Goal: Obtain resource: Download file/media

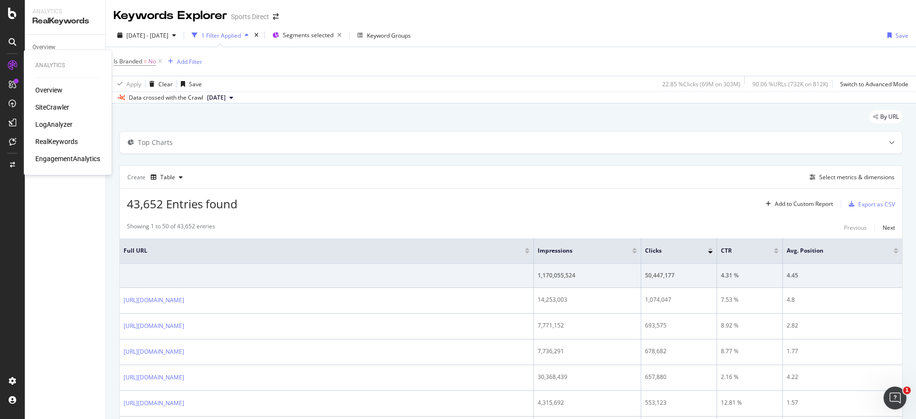
click at [52, 105] on div "SiteCrawler" at bounding box center [52, 108] width 34 height 10
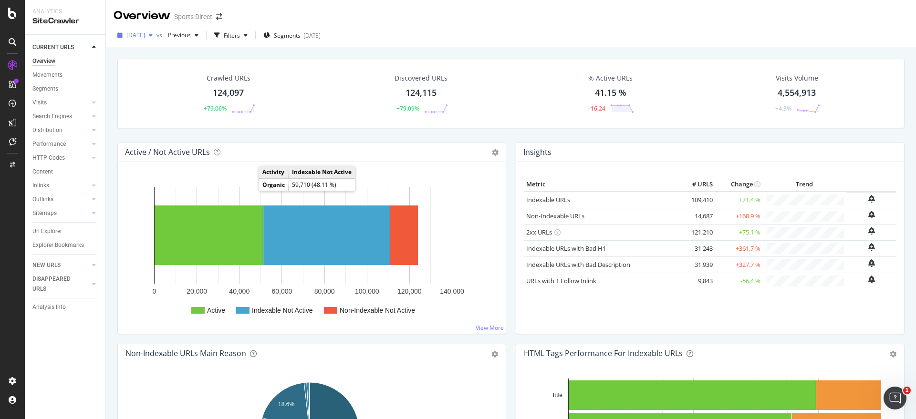
click at [153, 35] on icon "button" at bounding box center [151, 35] width 4 height 6
click at [157, 68] on div "[DATE]" at bounding box center [167, 69] width 80 height 9
click at [301, 35] on span "Segments" at bounding box center [287, 35] width 27 height 8
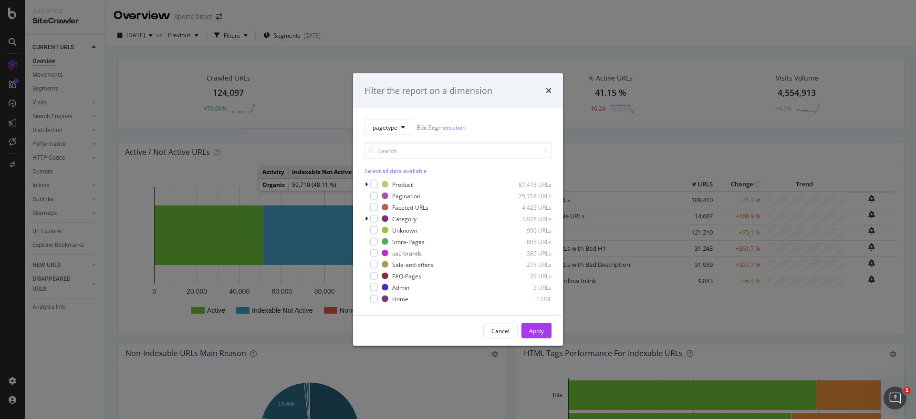
click at [386, 172] on div "Select all data available" at bounding box center [457, 171] width 187 height 8
click at [374, 182] on icon "modal" at bounding box center [374, 184] width 4 height 5
click at [373, 242] on icon "modal" at bounding box center [374, 241] width 4 height 5
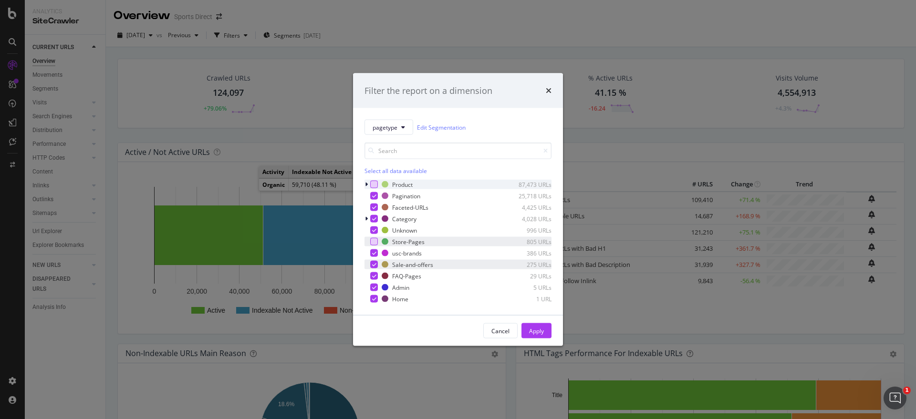
click at [370, 261] on div "modal" at bounding box center [374, 265] width 8 height 8
click at [370, 276] on div "modal" at bounding box center [374, 276] width 8 height 8
click at [371, 286] on div "modal" at bounding box center [374, 288] width 8 height 8
click at [371, 298] on div "modal" at bounding box center [374, 299] width 8 height 8
click at [377, 194] on div "modal" at bounding box center [374, 196] width 8 height 8
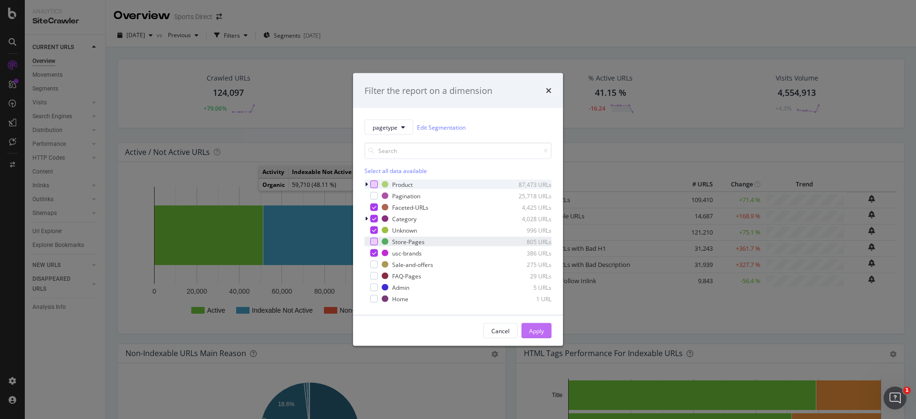
click at [542, 330] on div "Apply" at bounding box center [536, 331] width 15 height 8
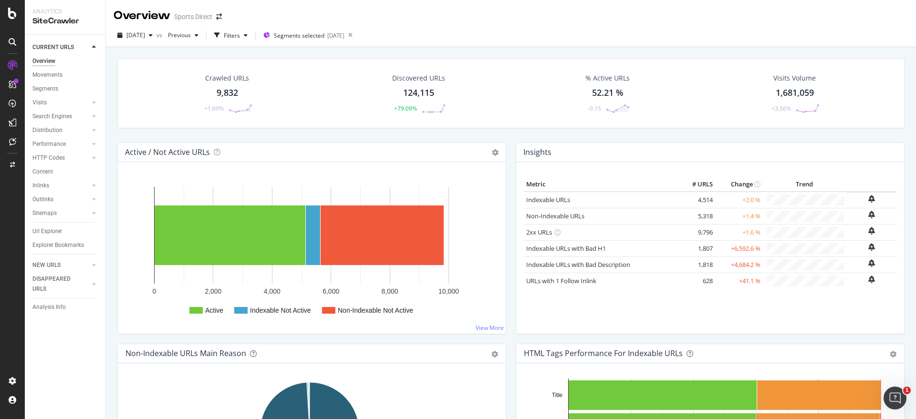
click at [226, 78] on div "Crawled URLs" at bounding box center [227, 78] width 44 height 10
click at [415, 87] on div "124,115" at bounding box center [418, 93] width 31 height 12
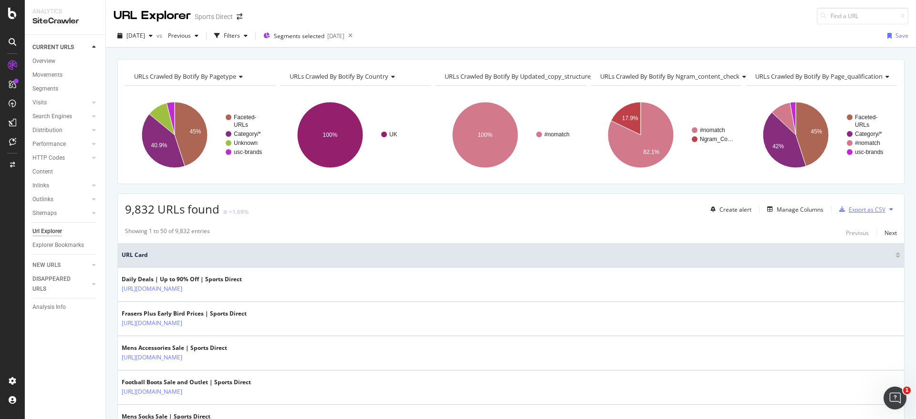
click at [865, 207] on div "Export as CSV" at bounding box center [867, 210] width 37 height 8
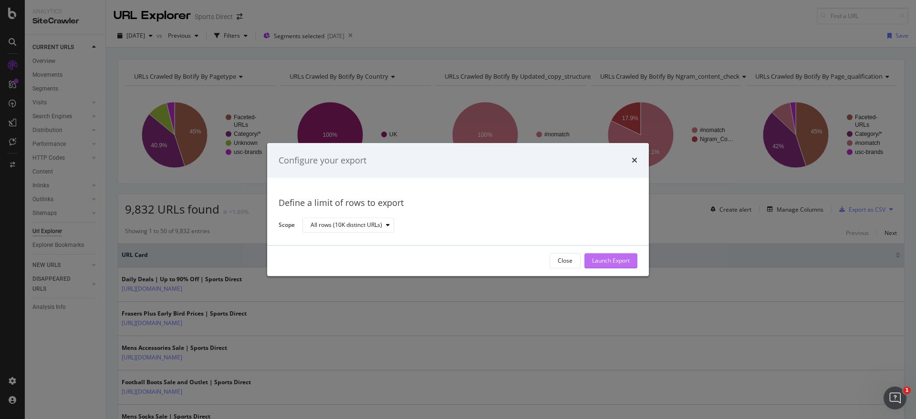
click at [636, 259] on button "Launch Export" at bounding box center [610, 260] width 53 height 15
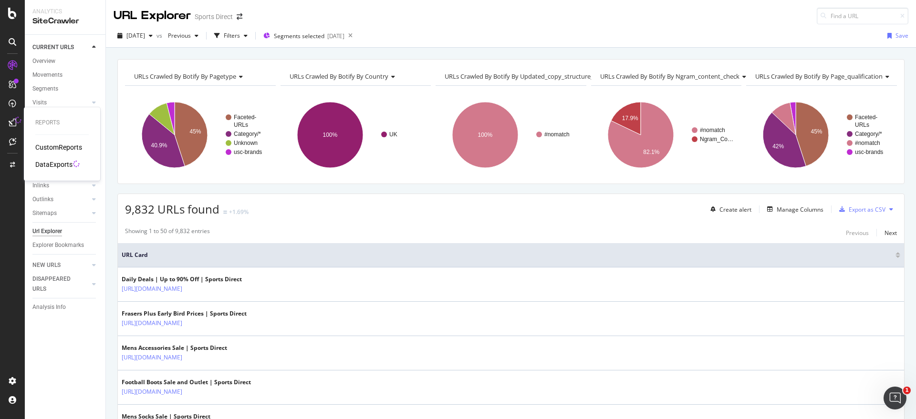
click at [65, 167] on div "DataExports" at bounding box center [53, 165] width 37 height 10
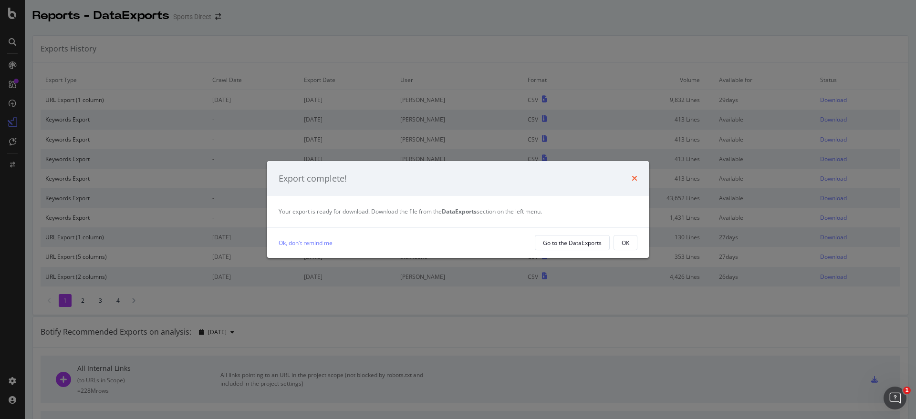
click at [632, 177] on icon "times" at bounding box center [635, 179] width 6 height 8
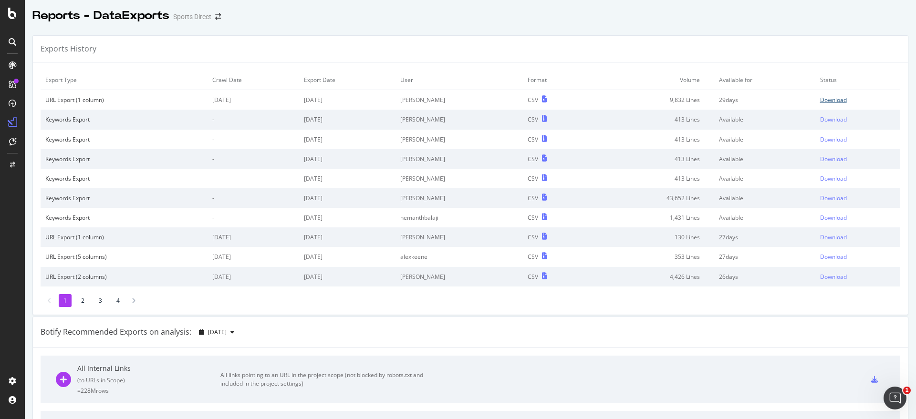
click at [820, 100] on div "Download" at bounding box center [833, 100] width 27 height 8
click at [50, 104] on div "SiteCrawler" at bounding box center [52, 108] width 34 height 10
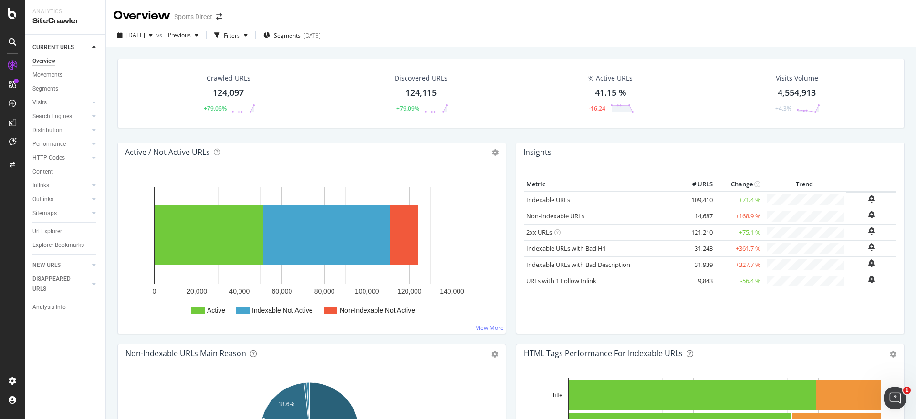
click at [229, 89] on div "124,097" at bounding box center [228, 93] width 31 height 12
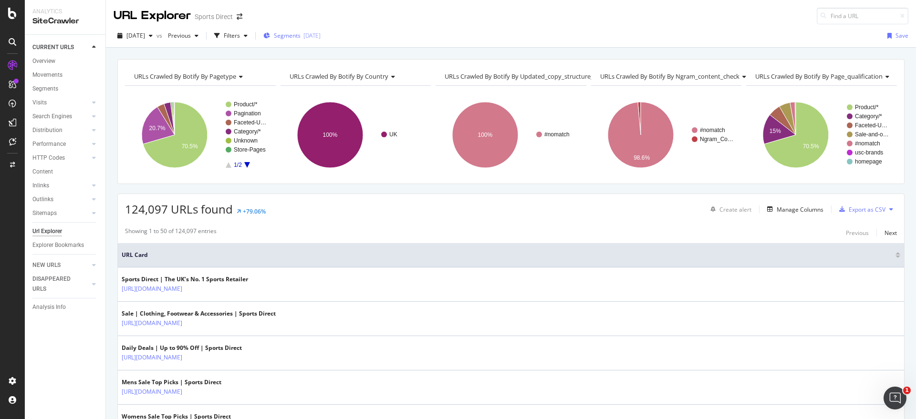
click at [301, 35] on span "Segments" at bounding box center [287, 35] width 27 height 8
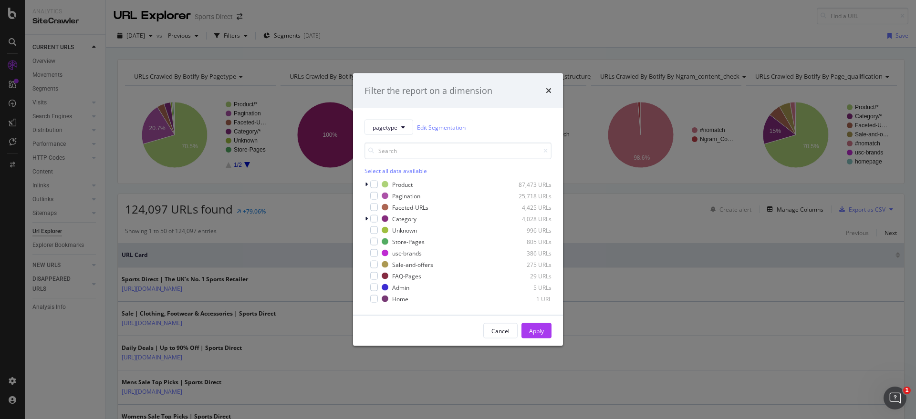
click at [397, 172] on div "Select all data available" at bounding box center [457, 171] width 187 height 8
click at [372, 185] on icon "modal" at bounding box center [374, 184] width 4 height 5
click at [374, 193] on div "modal" at bounding box center [374, 196] width 8 height 8
click at [375, 236] on div "Product 87,473 URLs Pagination 25,718 URLs Faceted-URLs 4,425 URLs Category 4,0…" at bounding box center [457, 242] width 187 height 124
click at [375, 240] on icon "modal" at bounding box center [374, 241] width 4 height 5
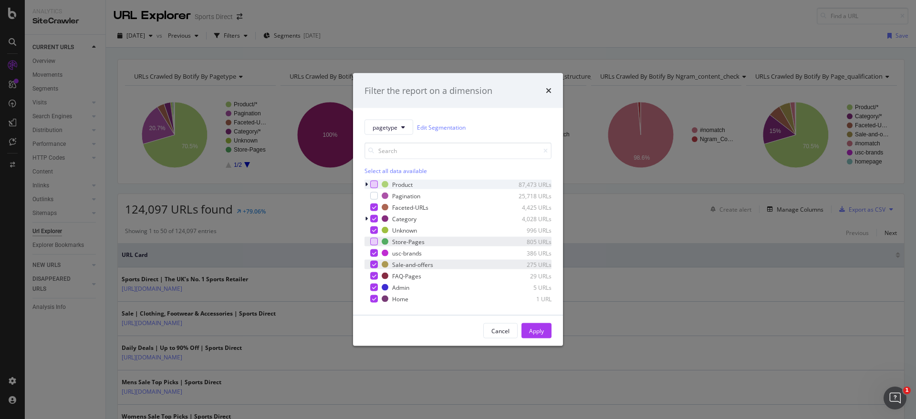
click at [374, 261] on div "modal" at bounding box center [374, 265] width 8 height 8
click at [374, 271] on div "FAQ-Pages 29 URLs" at bounding box center [457, 276] width 187 height 10
drag, startPoint x: 374, startPoint y: 283, endPoint x: 374, endPoint y: 291, distance: 8.1
click at [374, 284] on div "modal" at bounding box center [374, 288] width 8 height 8
click at [374, 296] on div "modal" at bounding box center [374, 299] width 8 height 8
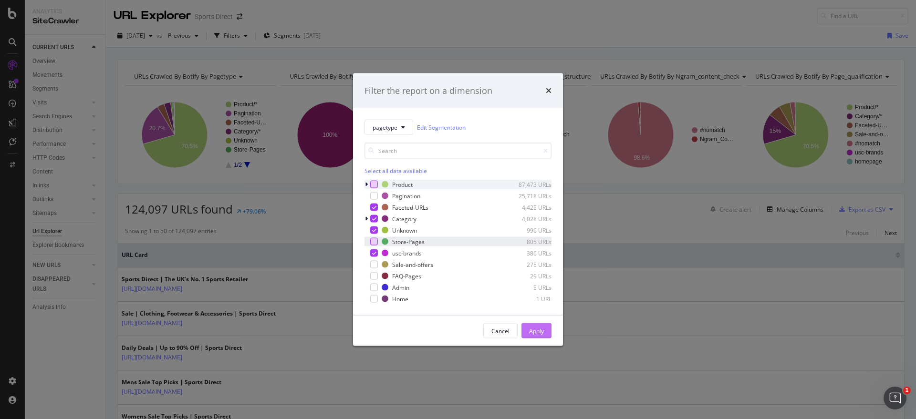
click at [546, 330] on button "Apply" at bounding box center [536, 330] width 30 height 15
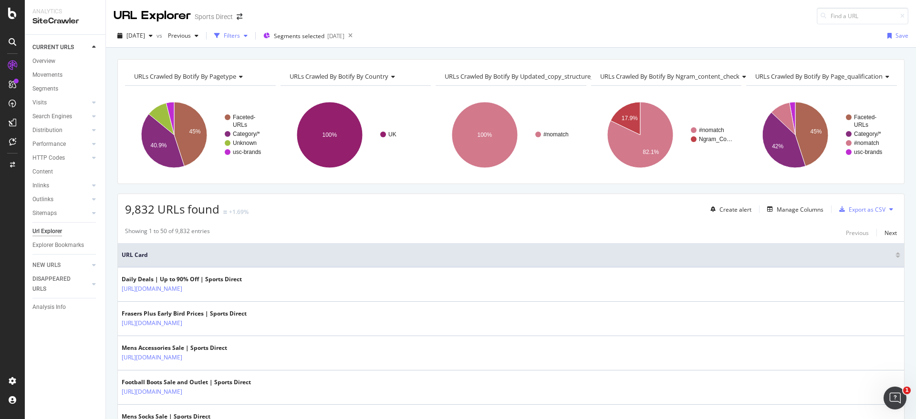
click at [240, 34] on div "Filters" at bounding box center [232, 35] width 16 height 8
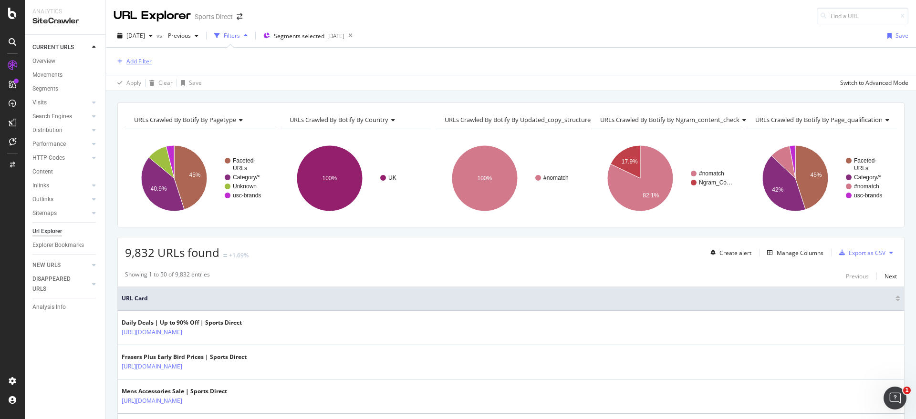
click at [132, 63] on div "Add Filter" at bounding box center [138, 61] width 25 height 8
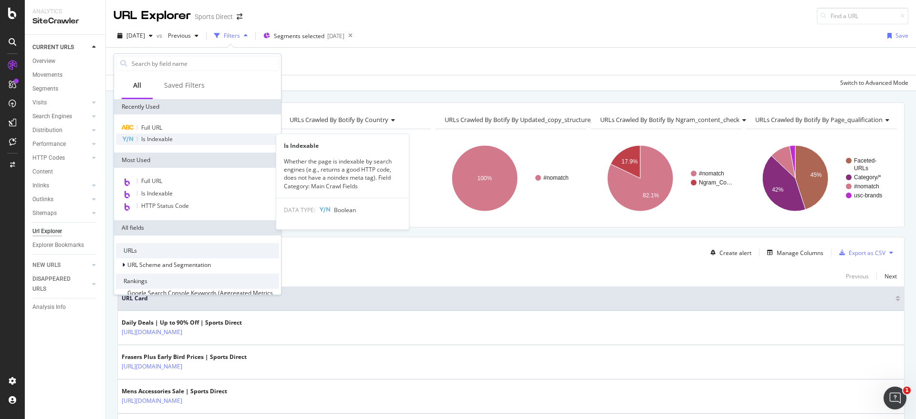
click at [157, 140] on span "Is Indexable" at bounding box center [156, 139] width 31 height 8
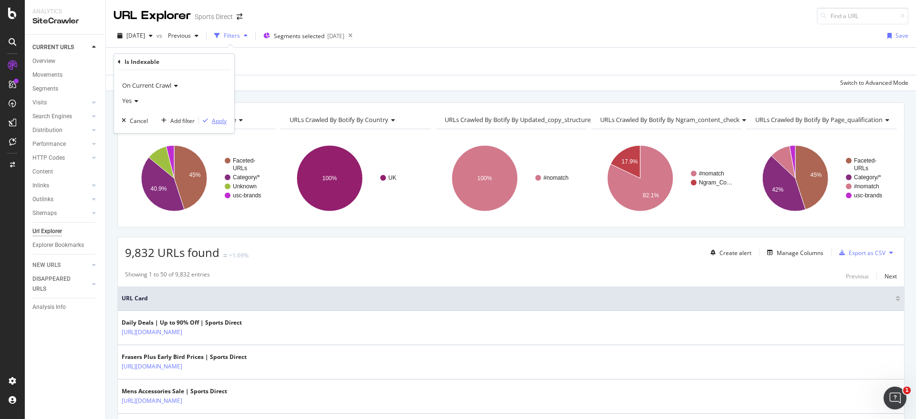
click at [218, 120] on div "Apply" at bounding box center [219, 121] width 15 height 8
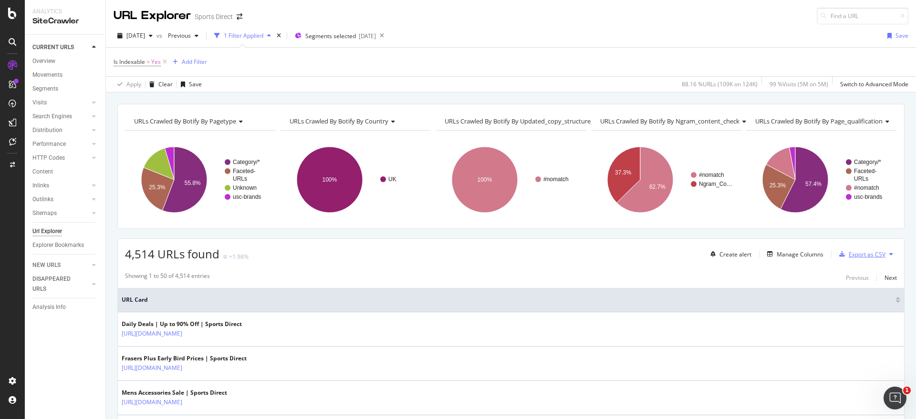
click at [849, 254] on div "Export as CSV" at bounding box center [867, 254] width 37 height 8
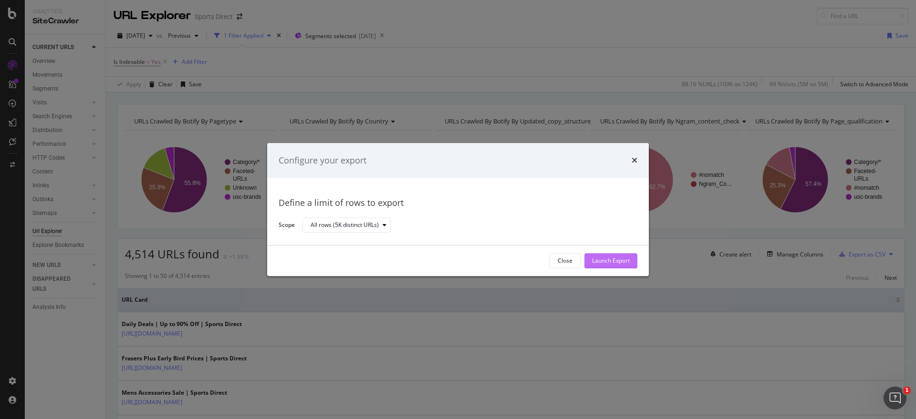
click at [610, 260] on div "Launch Export" at bounding box center [611, 261] width 38 height 8
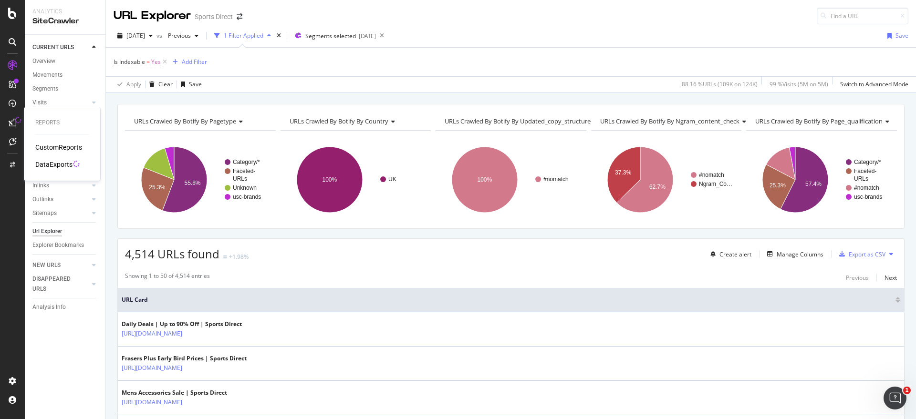
click at [57, 162] on div "DataExports" at bounding box center [53, 165] width 37 height 10
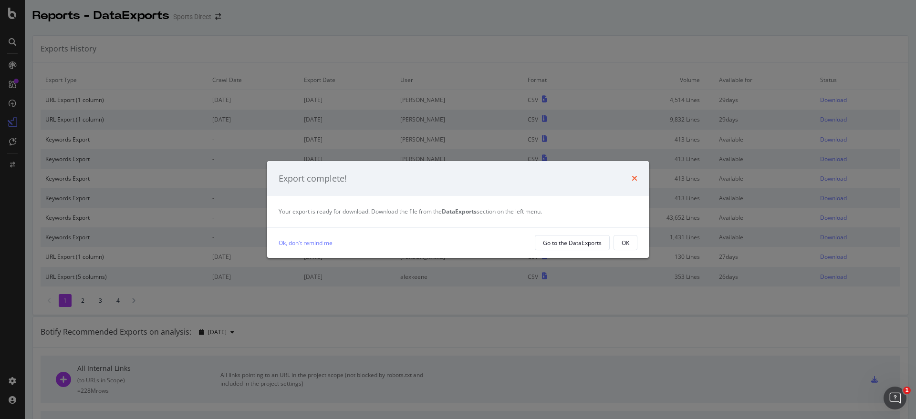
click at [633, 178] on icon "times" at bounding box center [635, 179] width 6 height 8
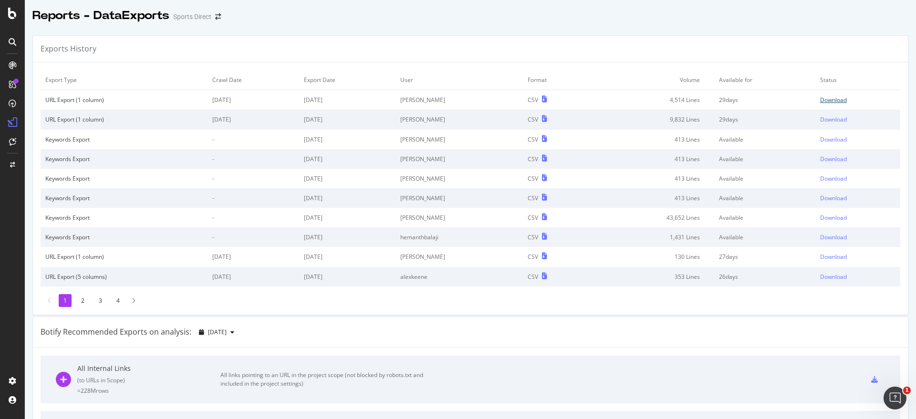
click at [823, 100] on div "Download" at bounding box center [833, 100] width 27 height 8
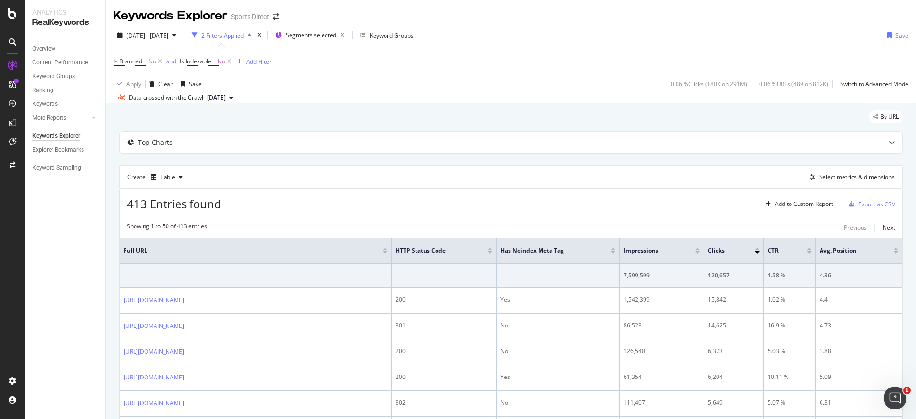
click at [76, 223] on div "Overview Content Performance Keyword Groups Ranking Keywords More Reports Count…" at bounding box center [65, 227] width 81 height 383
click at [846, 174] on div "Select metrics & dimensions" at bounding box center [856, 177] width 75 height 8
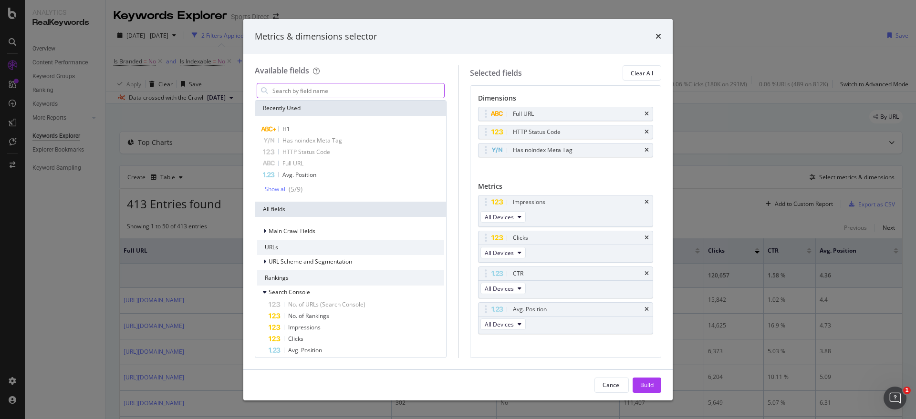
click at [310, 90] on input "modal" at bounding box center [357, 90] width 173 height 14
click at [291, 131] on div "H1" at bounding box center [350, 129] width 187 height 11
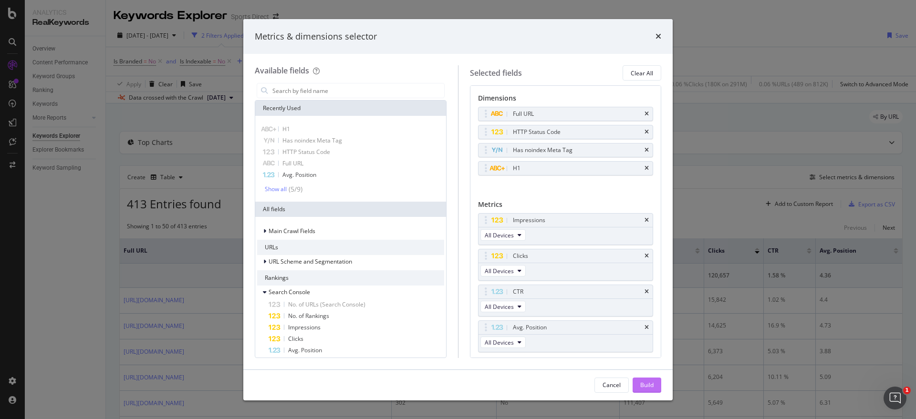
click at [648, 382] on div "Build" at bounding box center [646, 385] width 13 height 8
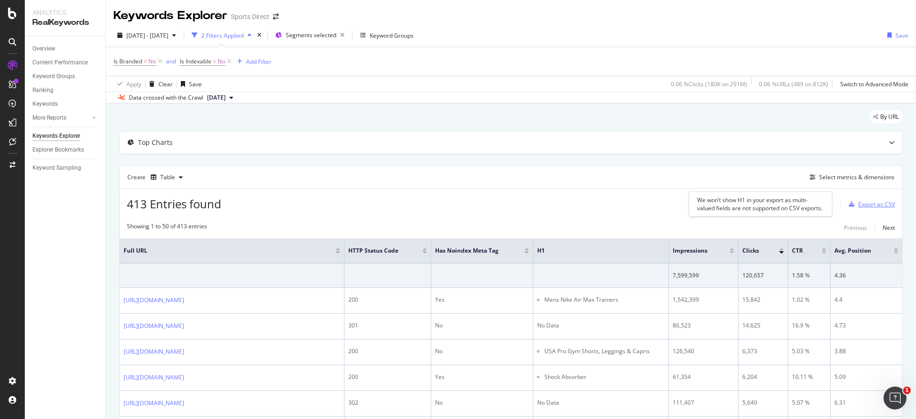
click at [859, 206] on div "Export as CSV" at bounding box center [876, 204] width 37 height 8
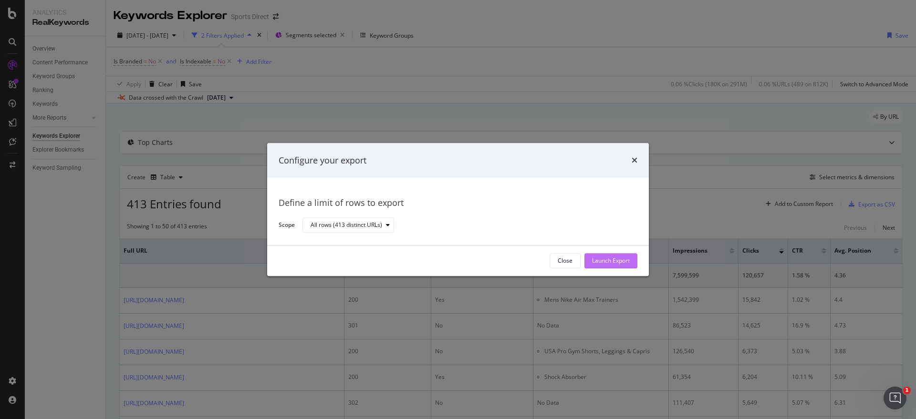
click at [610, 257] on div "Launch Export" at bounding box center [611, 261] width 38 height 8
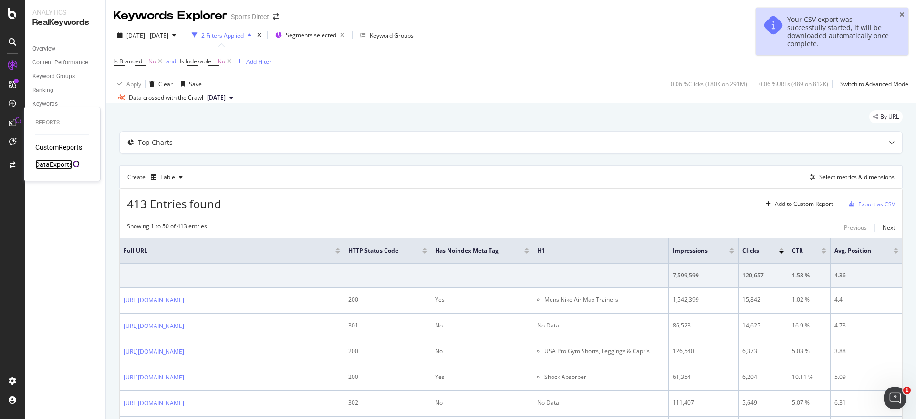
click at [59, 162] on div "DataExports" at bounding box center [53, 165] width 37 height 10
